Goal: Task Accomplishment & Management: Manage account settings

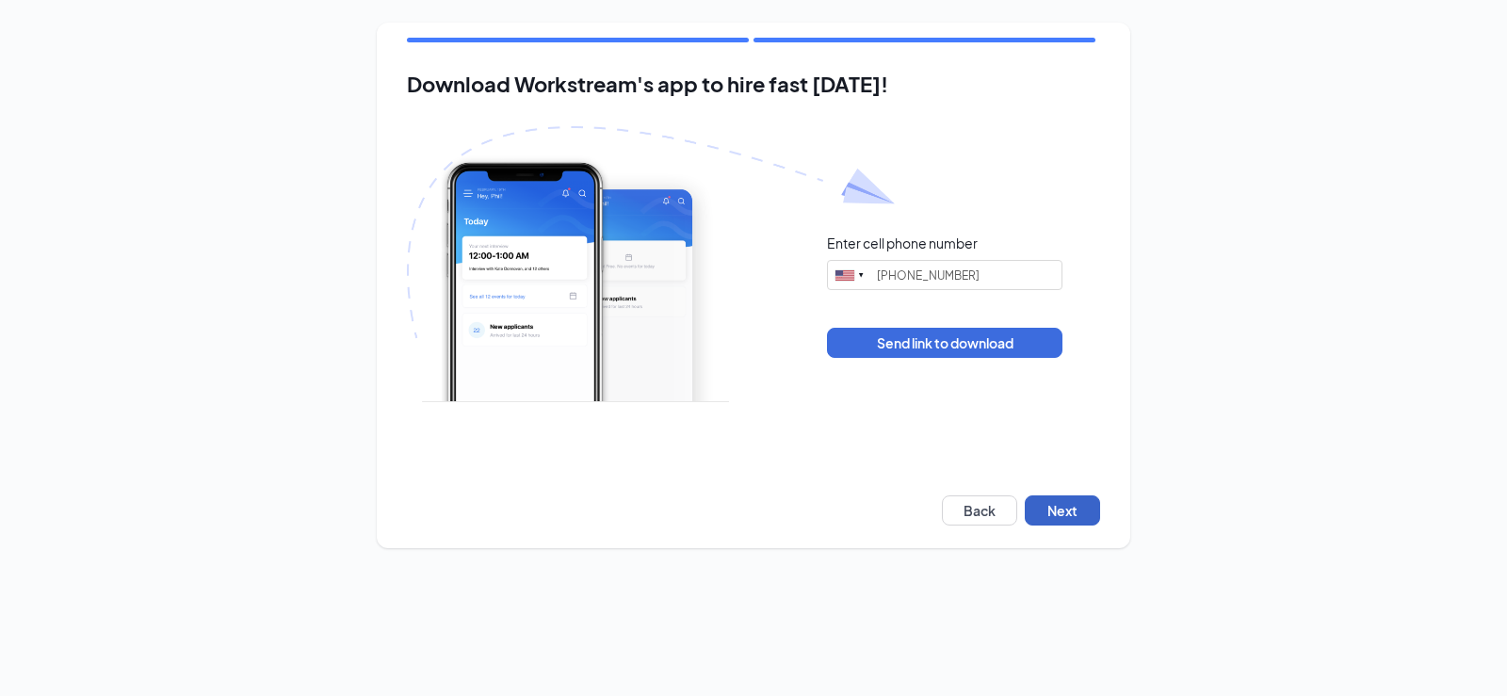
click at [1071, 503] on button "Next" at bounding box center [1062, 511] width 75 height 30
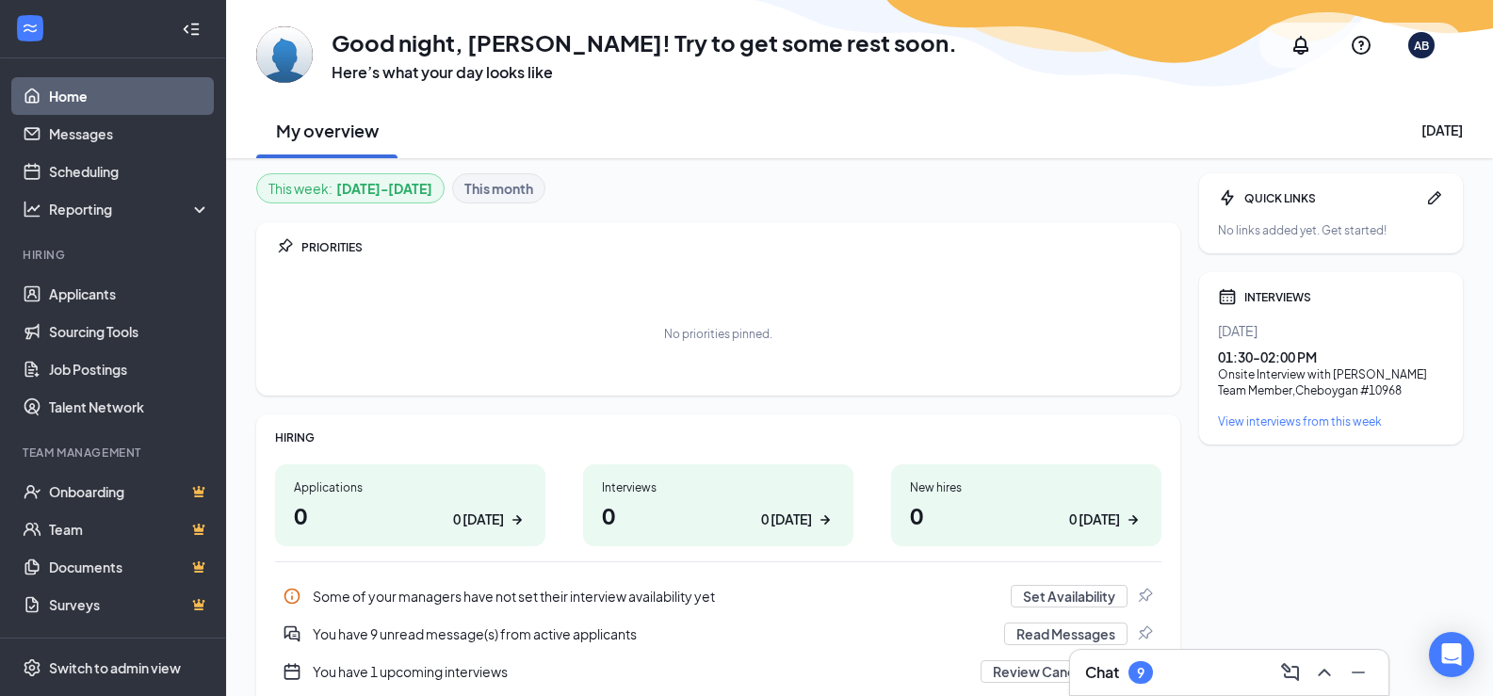
click at [1276, 365] on div "01:30 - 02:00 PM" at bounding box center [1331, 357] width 226 height 19
click at [96, 297] on link "Applicants" at bounding box center [129, 294] width 161 height 38
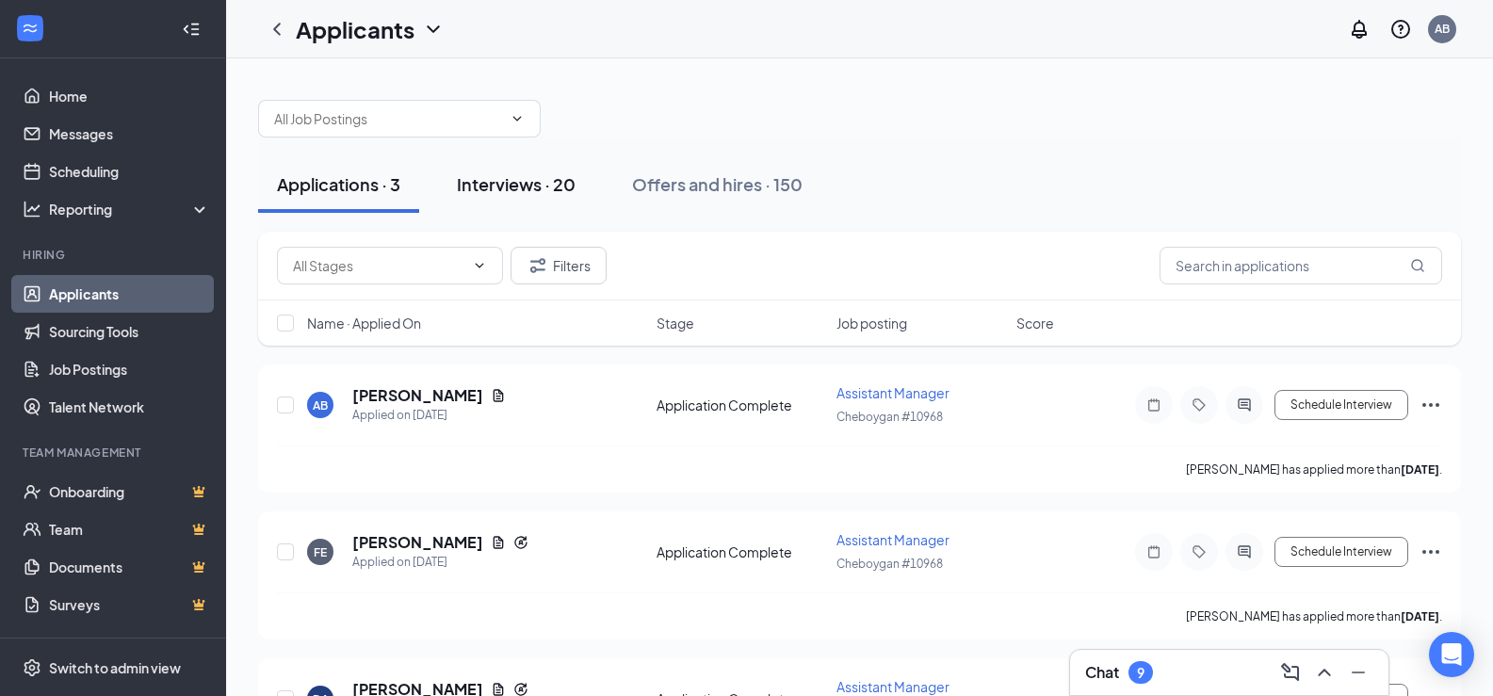
click at [500, 178] on div "Interviews · 20" at bounding box center [516, 184] width 119 height 24
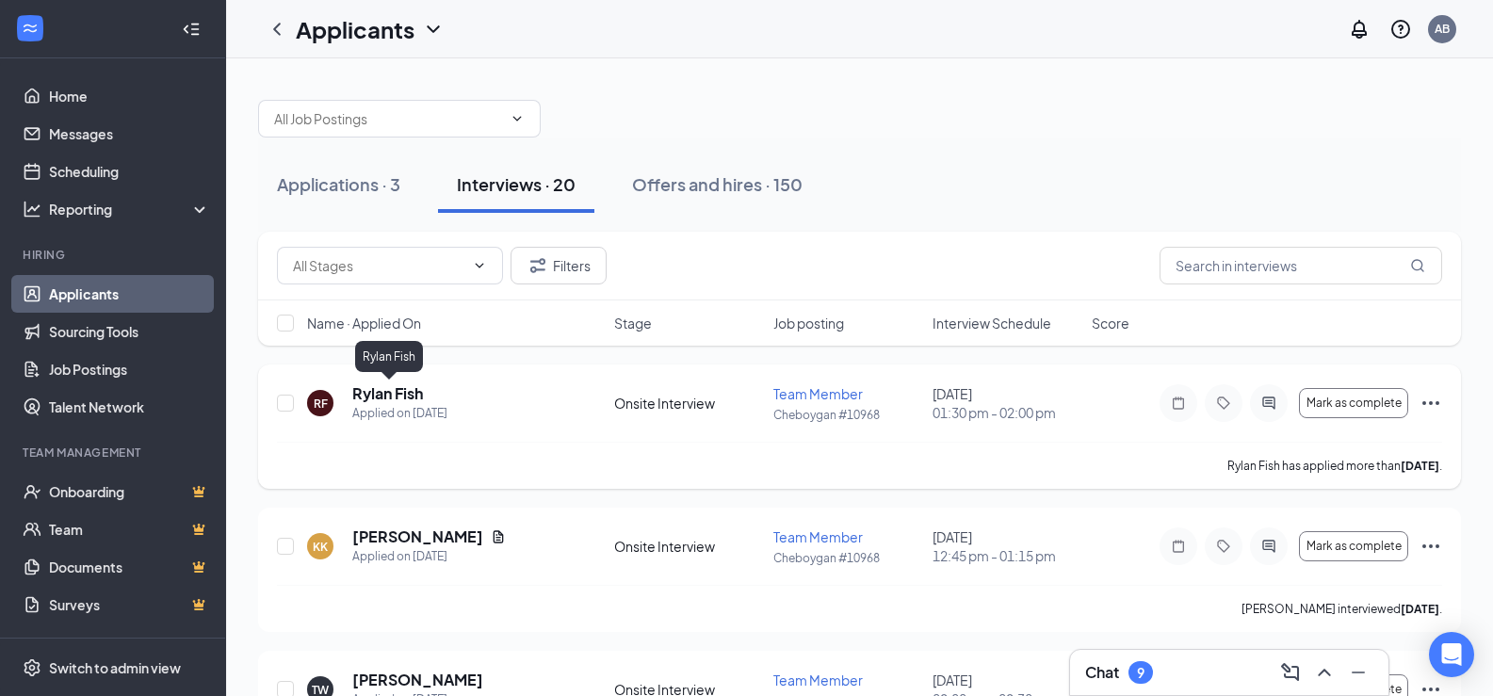
click at [384, 398] on h5 "Rylan Fish" at bounding box center [387, 393] width 71 height 21
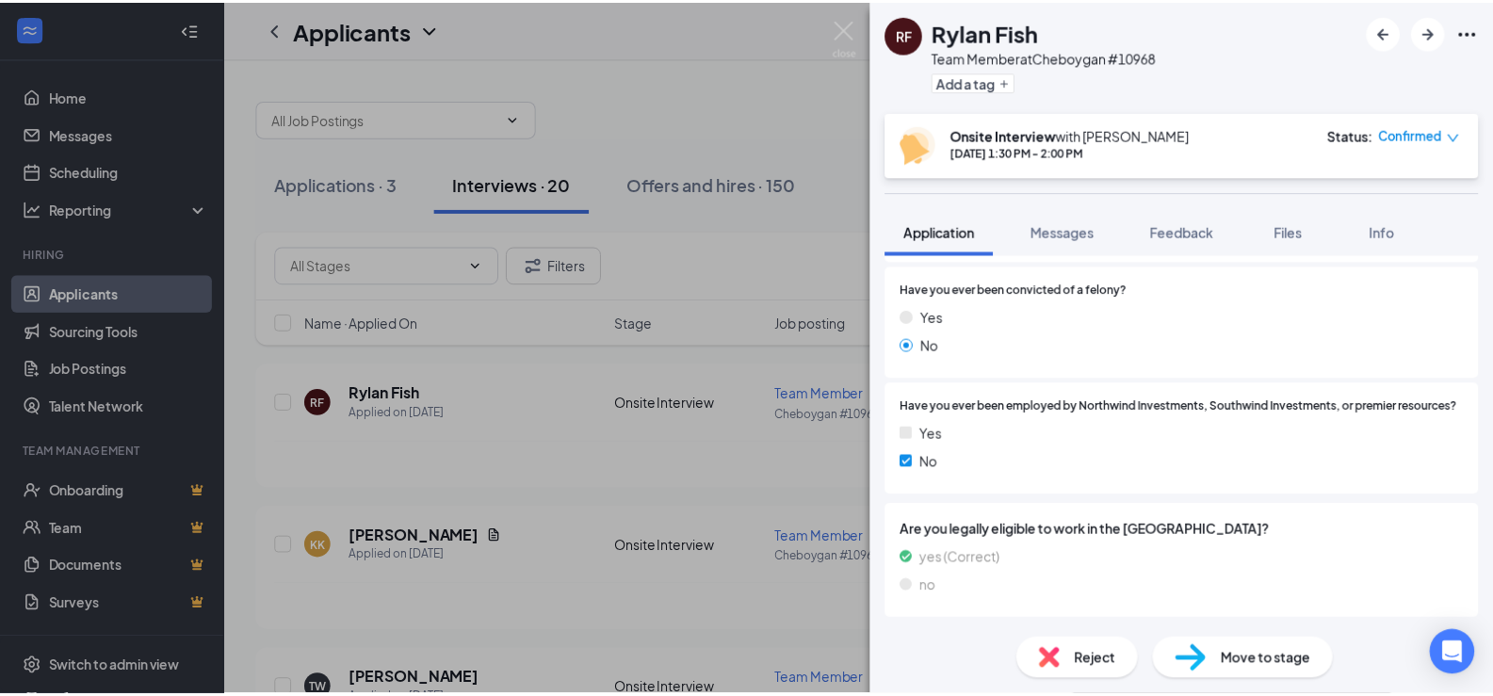
scroll to position [1146, 0]
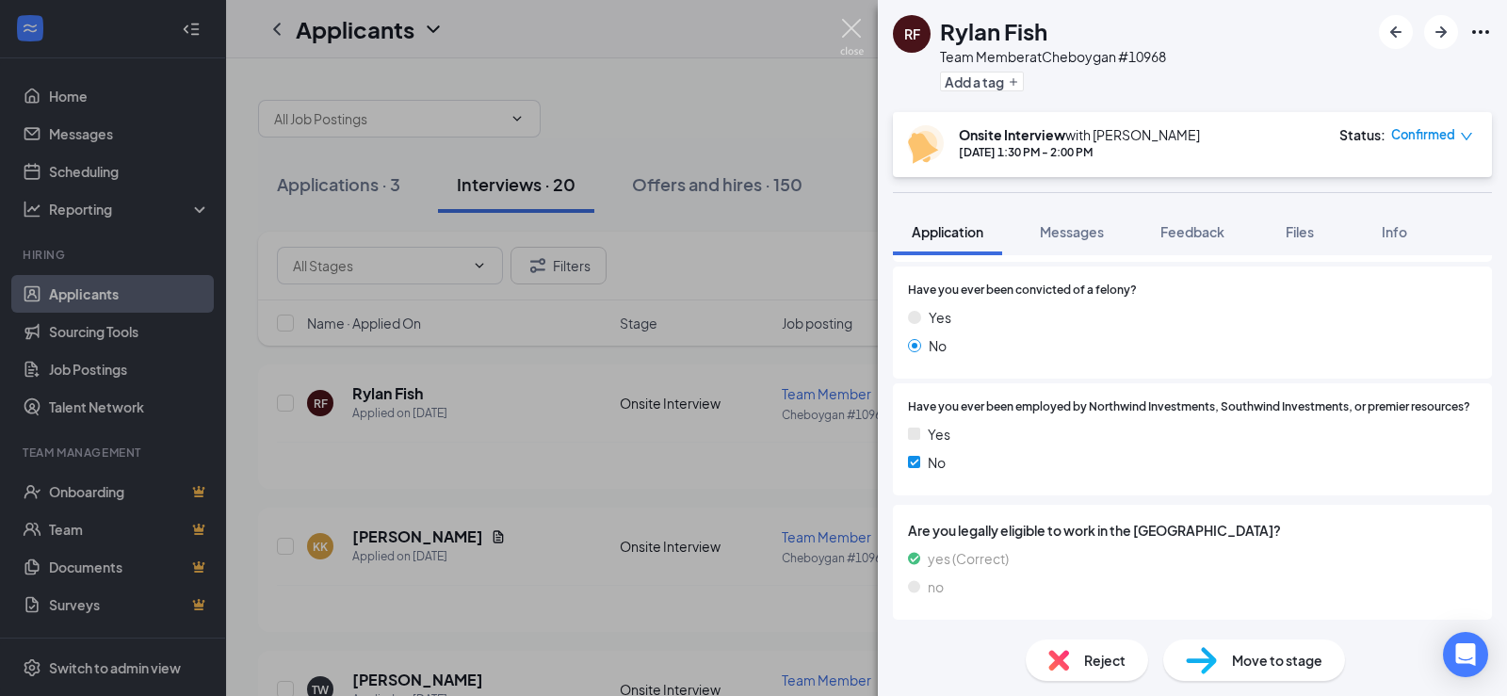
click at [853, 26] on img at bounding box center [852, 37] width 24 height 37
